Goal: Transaction & Acquisition: Purchase product/service

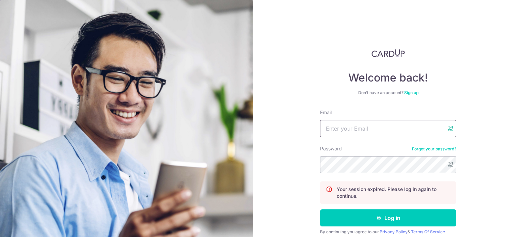
click at [452, 129] on x-icon-36pg8 at bounding box center [450, 128] width 5 height 5
type input "[EMAIL_ADDRESS][DOMAIN_NAME]"
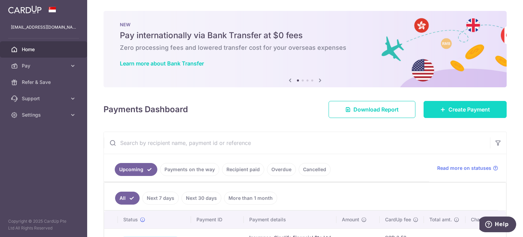
click at [481, 110] on span "Create Payment" at bounding box center [470, 109] width 42 height 8
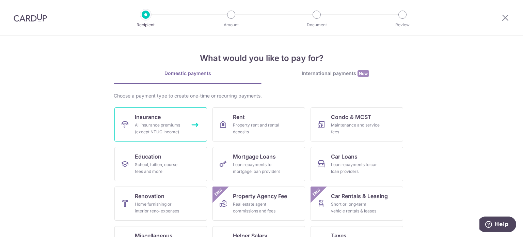
click at [159, 122] on div "All insurance premiums (except NTUC Income)" at bounding box center [159, 129] width 49 height 14
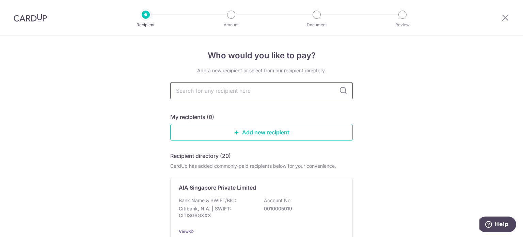
click at [310, 90] on input "text" at bounding box center [261, 90] width 183 height 17
type input "great"
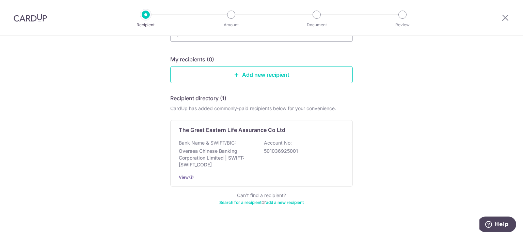
scroll to position [66, 0]
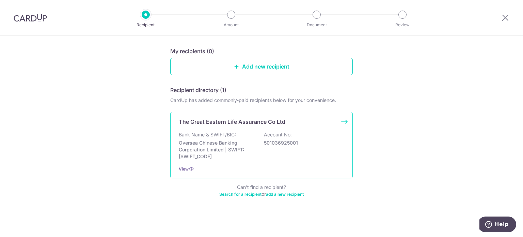
click at [251, 123] on p "The Great Eastern Life Assurance Co Ltd" at bounding box center [232, 122] width 107 height 8
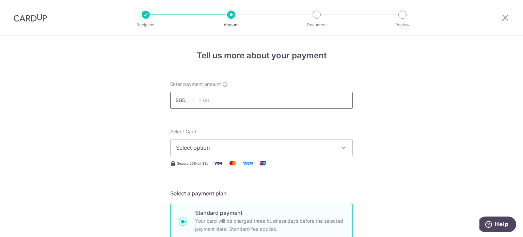
click at [297, 97] on input "text" at bounding box center [261, 100] width 183 height 17
type input "9,904.60"
click at [203, 148] on span "Select option" at bounding box center [255, 147] width 159 height 8
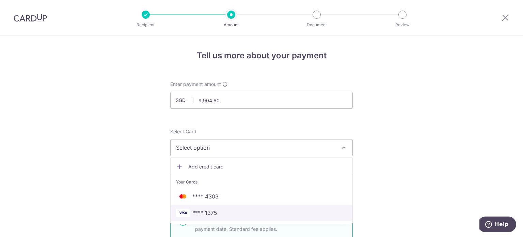
click at [212, 210] on span "**** 1375" at bounding box center [204, 213] width 25 height 8
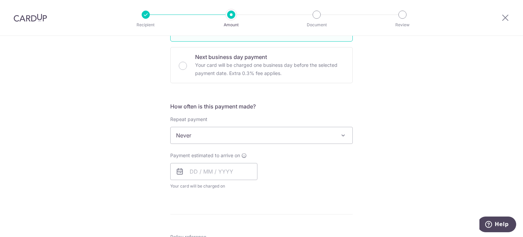
scroll to position [204, 0]
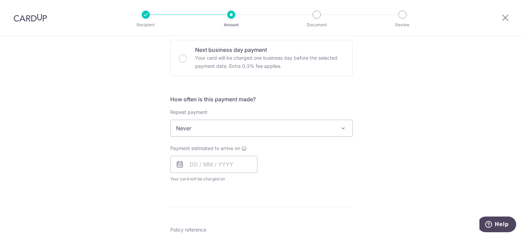
click at [209, 130] on span "Never" at bounding box center [262, 128] width 182 height 16
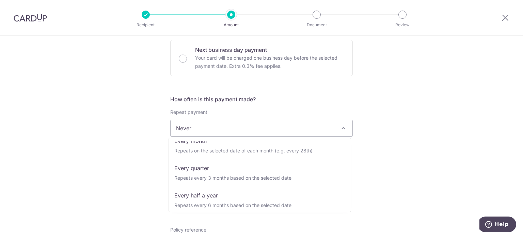
scroll to position [95, 0]
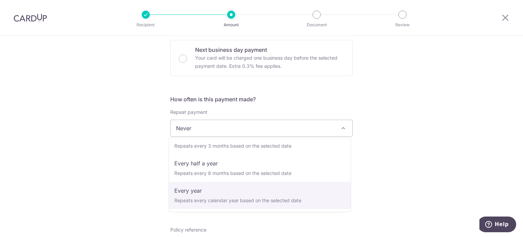
select select "6"
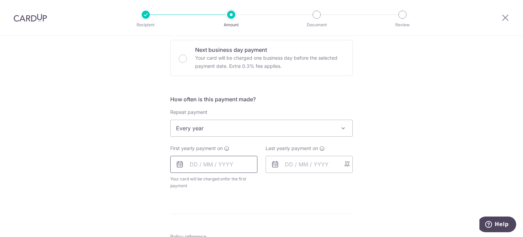
click at [211, 165] on input "text" at bounding box center [213, 164] width 87 height 17
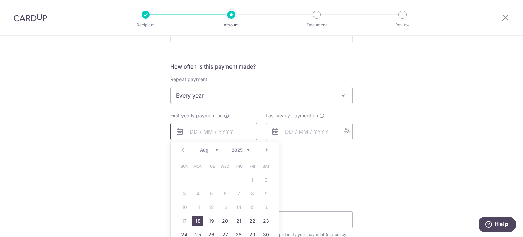
scroll to position [238, 0]
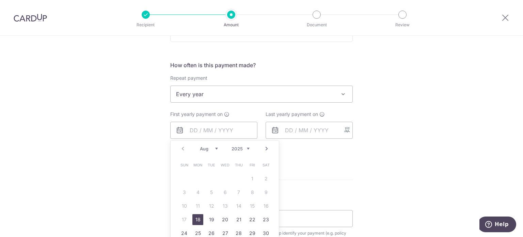
click at [265, 149] on link "Next" at bounding box center [267, 148] width 8 height 8
click at [223, 177] on link "3" at bounding box center [225, 178] width 11 height 11
type input "03/09/2025"
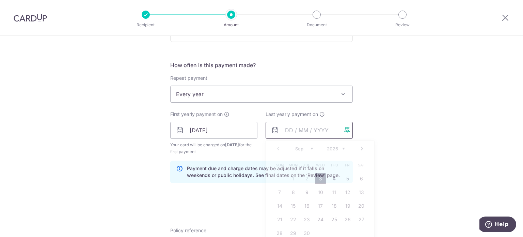
click at [318, 130] on input "text" at bounding box center [309, 130] width 87 height 17
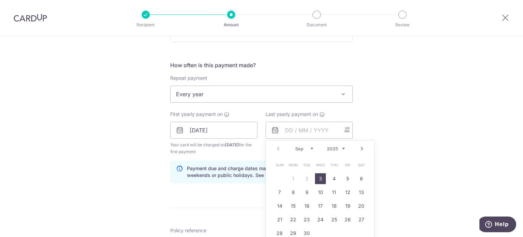
click at [340, 148] on select "2025 2026 2027 2028 2029 2030 2031 2032 2033 2034 2035" at bounding box center [336, 148] width 18 height 5
click at [335, 177] on link "3" at bounding box center [334, 178] width 11 height 11
type input "03/09/2026"
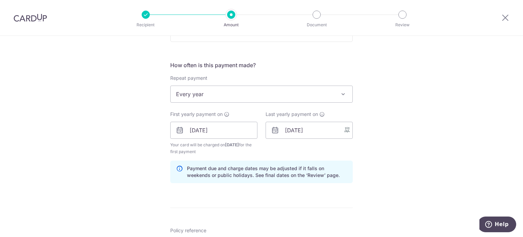
click at [395, 149] on div "Tell us more about your payment Enter payment amount SGD 9,904.60 9904.60 Selec…" at bounding box center [261, 122] width 523 height 651
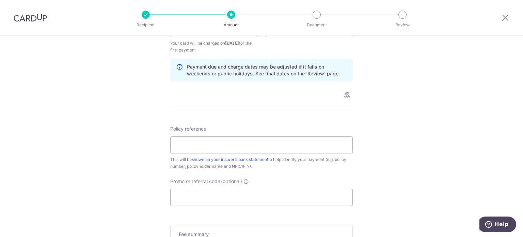
scroll to position [341, 0]
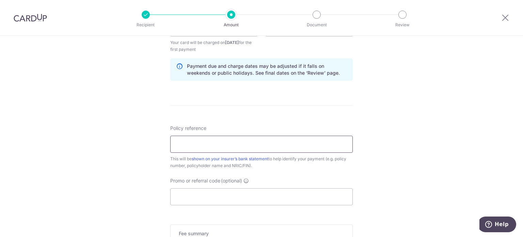
click at [266, 148] on input "Policy reference" at bounding box center [261, 144] width 183 height 17
paste input "0250775967"
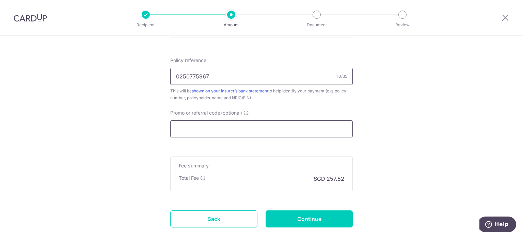
scroll to position [409, 0]
type input "0250775967"
click at [238, 127] on input "Promo or referral code (optional)" at bounding box center [261, 128] width 183 height 17
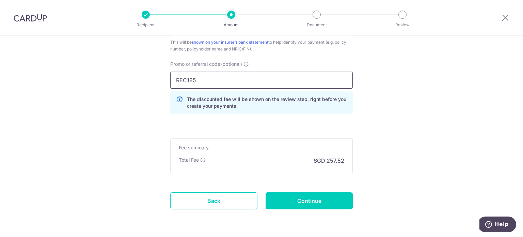
scroll to position [480, 0]
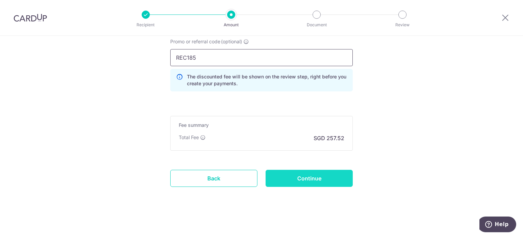
type input "REC185"
click at [326, 174] on input "Continue" at bounding box center [309, 178] width 87 height 17
type input "Create Schedule"
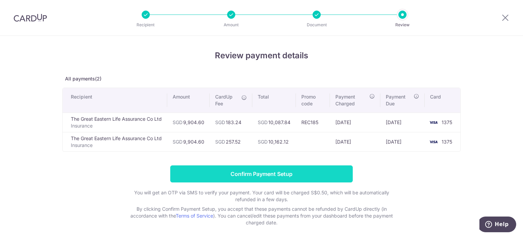
click at [259, 175] on input "Confirm Payment Setup" at bounding box center [261, 173] width 183 height 17
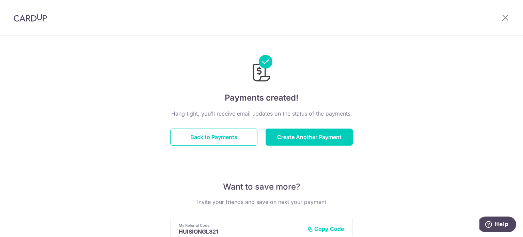
click at [507, 13] on div at bounding box center [505, 17] width 35 height 35
click at [210, 136] on button "Back to Payments" at bounding box center [213, 136] width 87 height 17
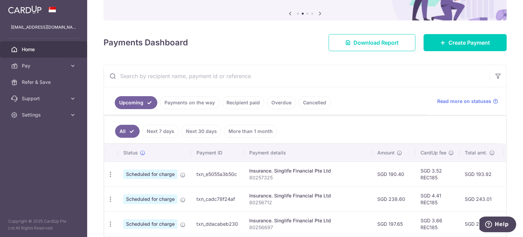
scroll to position [68, 0]
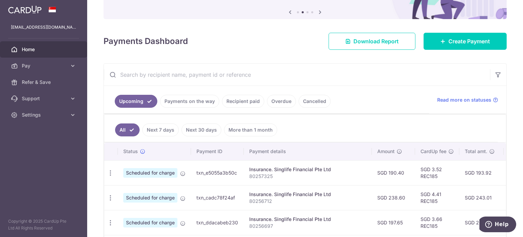
click at [243, 101] on link "Recipient paid" at bounding box center [243, 101] width 42 height 13
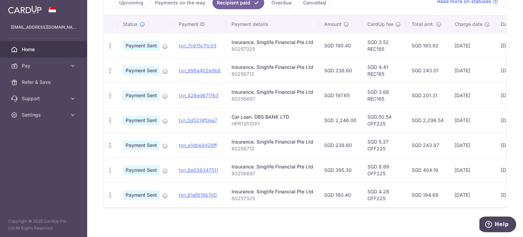
scroll to position [172, 0]
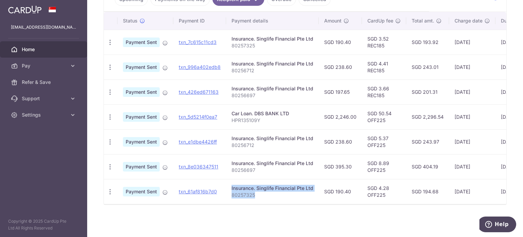
drag, startPoint x: 218, startPoint y: 200, endPoint x: 290, endPoint y: 200, distance: 72.6
click at [290, 200] on tr "PDF Receipt Payment Sent txn_61af816b7d0 Insurance. Singlife Financial Pte Ltd …" at bounding box center [345, 191] width 482 height 25
click at [290, 200] on td "Insurance. Singlife Financial Pte Ltd 80257325" at bounding box center [272, 191] width 93 height 25
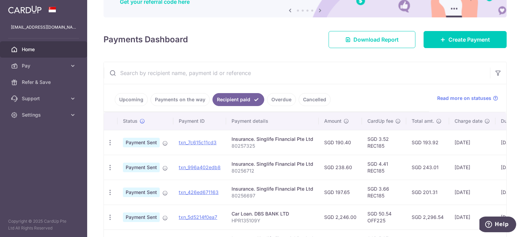
click at [171, 102] on link "Payments on the way" at bounding box center [180, 99] width 59 height 13
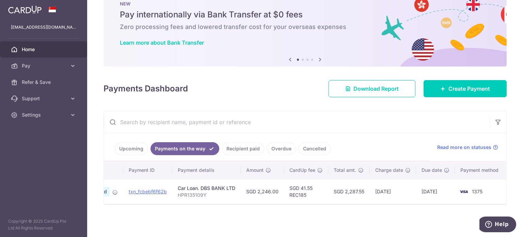
scroll to position [0, 0]
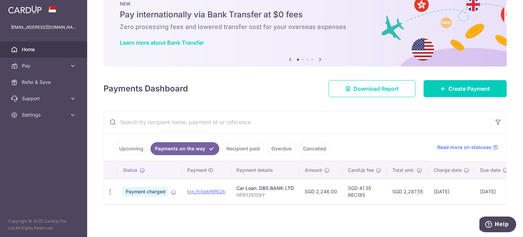
click at [253, 145] on link "Recipient paid" at bounding box center [243, 148] width 42 height 13
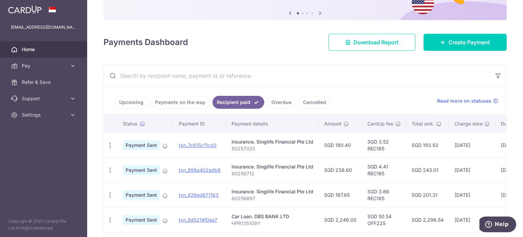
scroll to position [23, 0]
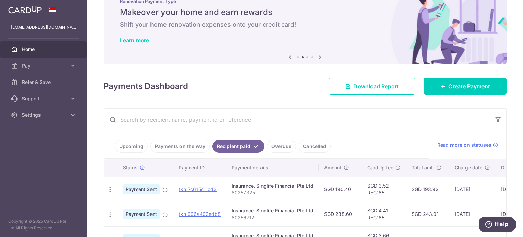
click at [125, 147] on link "Upcoming" at bounding box center [131, 146] width 33 height 13
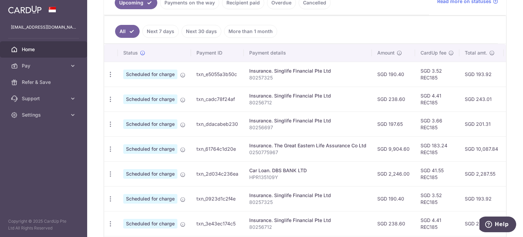
scroll to position [155, 0]
